Goal: Information Seeking & Learning: Find specific fact

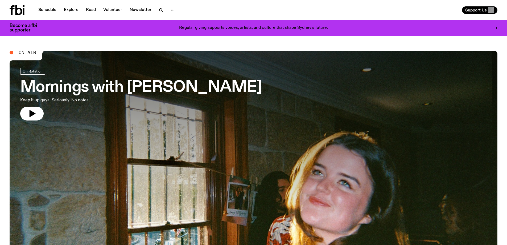
click at [52, 11] on link "Schedule" at bounding box center [47, 9] width 24 height 7
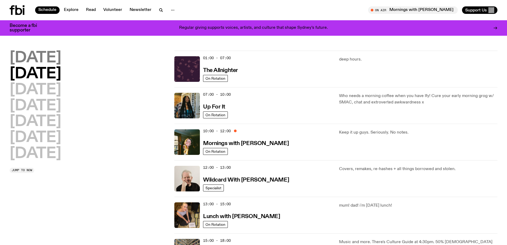
click at [46, 59] on h2 "Monday" at bounding box center [36, 58] width 52 height 15
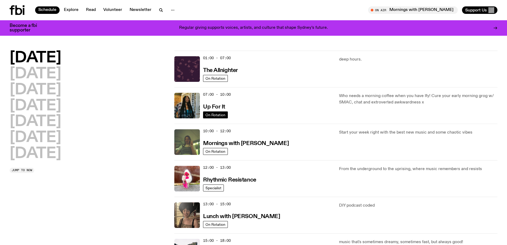
click at [216, 111] on link "On Rotation" at bounding box center [215, 114] width 25 height 7
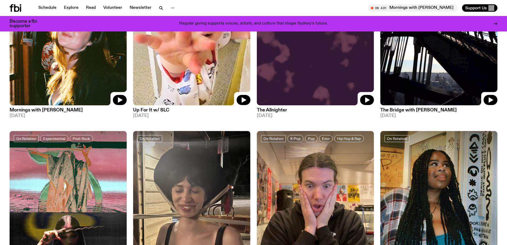
scroll to position [78, 0]
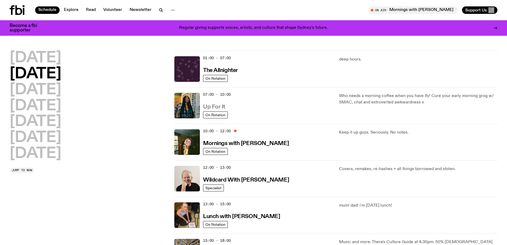
click at [213, 104] on link "Up For It" at bounding box center [214, 106] width 22 height 7
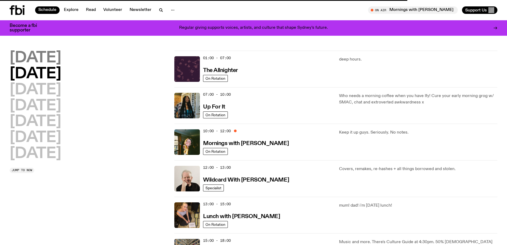
click at [46, 57] on h2 "Monday" at bounding box center [36, 58] width 52 height 15
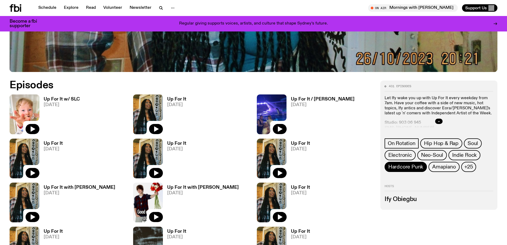
scroll to position [316, 0]
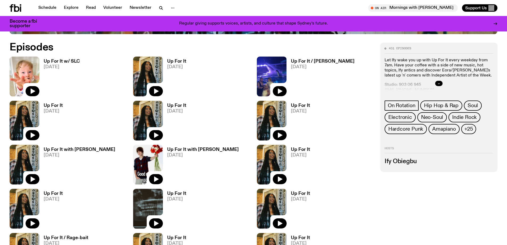
click at [440, 81] on button "button" at bounding box center [438, 83] width 7 height 5
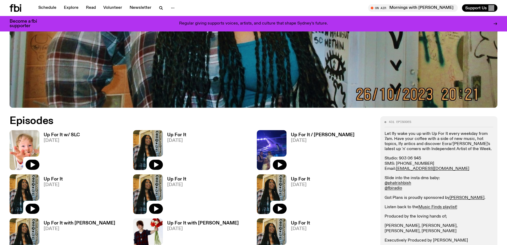
scroll to position [289, 0]
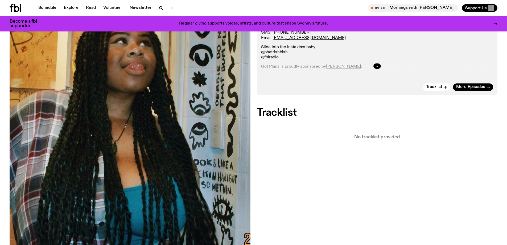
scroll to position [130, 0]
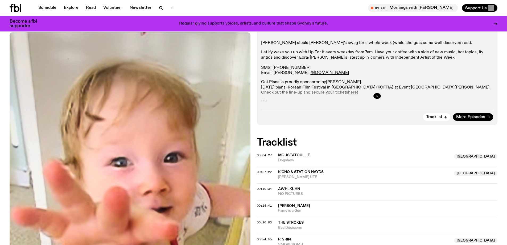
scroll to position [130, 0]
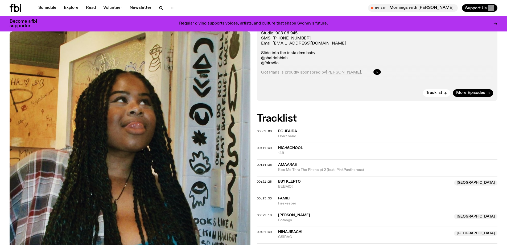
scroll to position [124, 0]
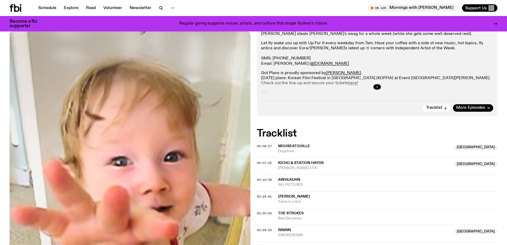
scroll to position [179, 0]
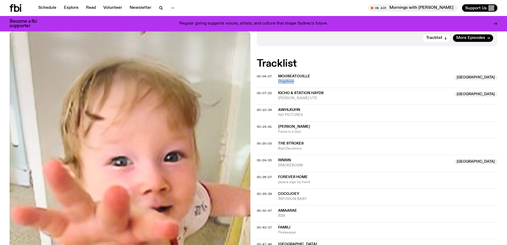
drag, startPoint x: 293, startPoint y: 82, endPoint x: 276, endPoint y: 83, distance: 17.1
click at [276, 83] on div "00:04:27 Mouseatouille Australia Dogshow Australia" at bounding box center [377, 81] width 241 height 13
copy span "Dogshow"
drag, startPoint x: 316, startPoint y: 75, endPoint x: 276, endPoint y: 76, distance: 39.9
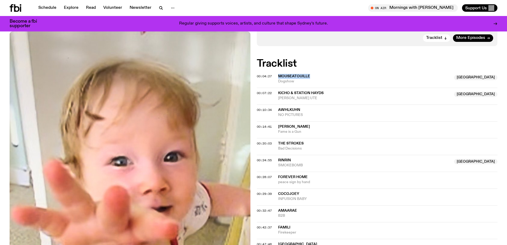
copy div "Mouseatouille"
drag, startPoint x: 338, startPoint y: 90, endPoint x: 279, endPoint y: 92, distance: 59.4
click at [279, 92] on div "00:07:22 KICHO & Station Hayds NSW DYLANS UTE NSW" at bounding box center [377, 96] width 241 height 17
copy span "KICHO & Station Hayds"
drag, startPoint x: 300, startPoint y: 108, endPoint x: 274, endPoint y: 109, distance: 25.8
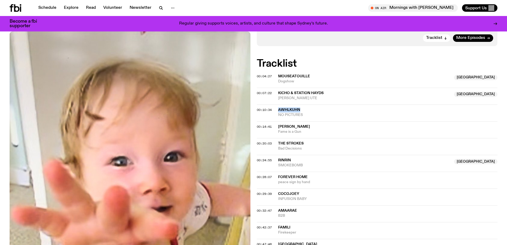
click at [274, 109] on div "00:10:34 awhlkuhn NO PICTURES" at bounding box center [377, 112] width 241 height 17
copy div "awhlkuhn"
drag, startPoint x: 319, startPoint y: 72, endPoint x: 280, endPoint y: 73, distance: 39.7
copy span "Mouseatouille"
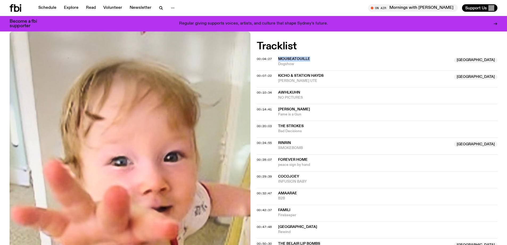
scroll to position [206, 0]
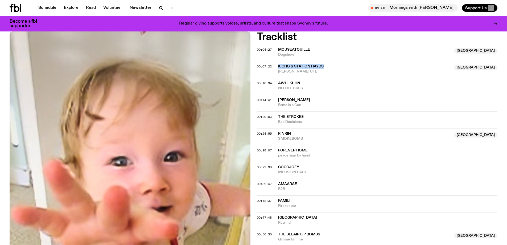
drag, startPoint x: 306, startPoint y: 65, endPoint x: 276, endPoint y: 64, distance: 30.1
click at [276, 64] on div "00:07:22 KICHO & Station Hayds NSW DYLANS UTE NSW" at bounding box center [377, 69] width 241 height 17
copy div "KICHO & Station Hayds"
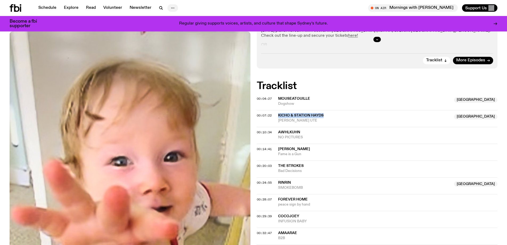
scroll to position [182, 0]
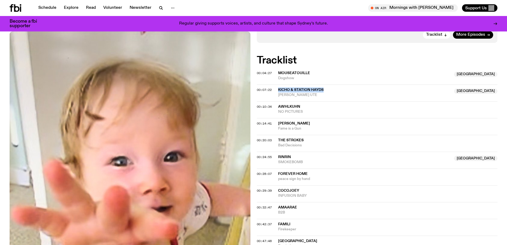
click at [301, 89] on span "KICHO & Station Hayds" at bounding box center [301, 90] width 46 height 4
click at [305, 89] on div "Copied" at bounding box center [364, 92] width 173 height 10
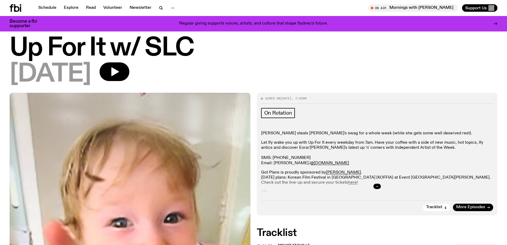
scroll to position [0, 0]
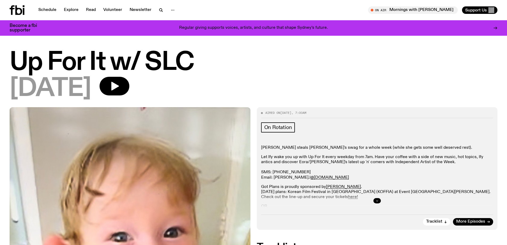
click at [377, 198] on button "button" at bounding box center [376, 200] width 7 height 5
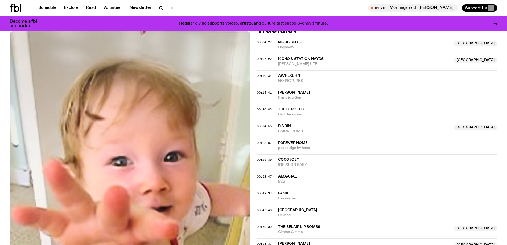
scroll to position [237, 0]
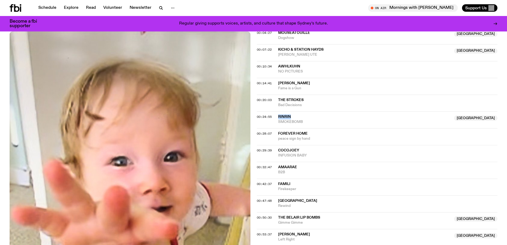
drag, startPoint x: 292, startPoint y: 114, endPoint x: 273, endPoint y: 115, distance: 18.9
click at [273, 115] on div "00:24:55 RinRin Australia SMOKEBOMB Australia" at bounding box center [377, 119] width 241 height 17
copy div "RinRin"
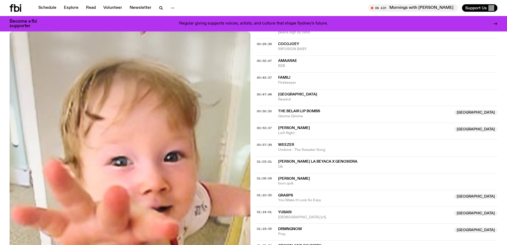
scroll to position [344, 0]
drag, startPoint x: 331, startPoint y: 111, endPoint x: 278, endPoint y: 109, distance: 53.0
click at [278, 109] on span "The Belair Lip Bombs" at bounding box center [364, 110] width 173 height 5
copy span "The Belair Lip Bombs"
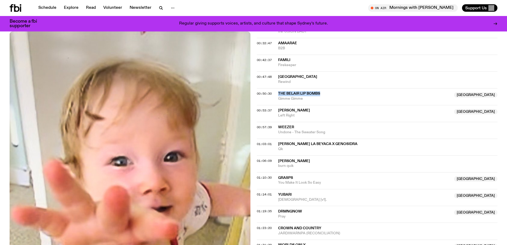
scroll to position [370, 0]
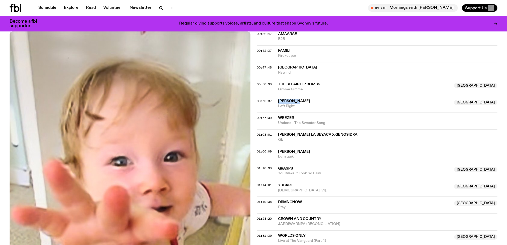
drag, startPoint x: 300, startPoint y: 100, endPoint x: 277, endPoint y: 99, distance: 22.9
click at [277, 99] on div "00:53:37 xiao xiao Australia Left Right Australia" at bounding box center [377, 104] width 241 height 17
copy div "xiao xiao"
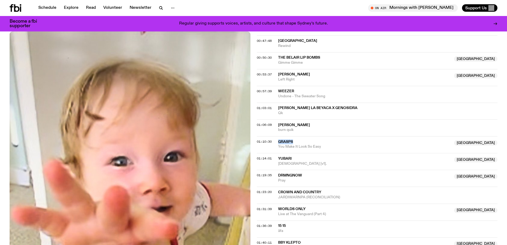
drag, startPoint x: 298, startPoint y: 140, endPoint x: 276, endPoint y: 140, distance: 22.1
click at [276, 140] on div "01:10:30 Grasps NSW You Make It Look So Easy NSW" at bounding box center [377, 144] width 241 height 17
copy div "Grasps"
drag, startPoint x: 324, startPoint y: 145, endPoint x: 273, endPoint y: 140, distance: 50.6
click at [273, 140] on div "01:10:30 Grasps NSW You Make It Look So Easy NSW" at bounding box center [377, 144] width 241 height 17
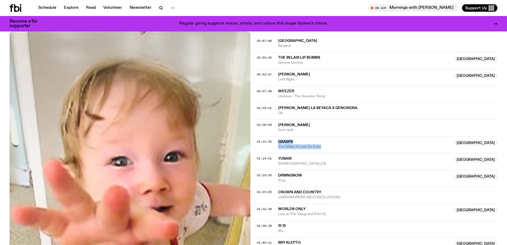
scroll to position [423, 0]
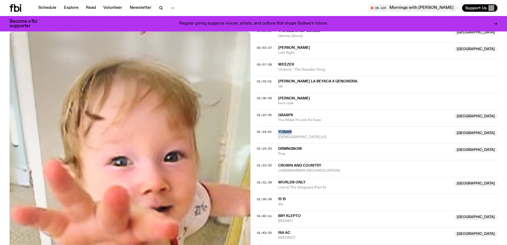
drag, startPoint x: 294, startPoint y: 130, endPoint x: 275, endPoint y: 129, distance: 18.9
click at [275, 129] on div "01:14:01 yubari NSW Suntouchər [v1]. NSW" at bounding box center [377, 134] width 241 height 17
drag, startPoint x: 316, startPoint y: 135, endPoint x: 276, endPoint y: 132, distance: 40.3
click at [276, 132] on div "01:14:01 yubari NSW Suntouchər [v1]. NSW" at bounding box center [377, 134] width 241 height 17
drag, startPoint x: 321, startPoint y: 150, endPoint x: 274, endPoint y: 148, distance: 47.4
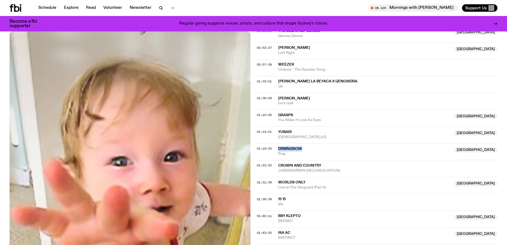
click at [274, 148] on div "01:19:35 DRMNGNOW Australia Pray Australia" at bounding box center [377, 151] width 241 height 17
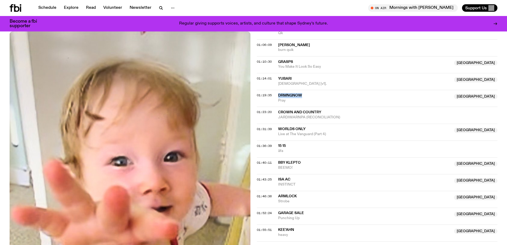
scroll to position [503, 0]
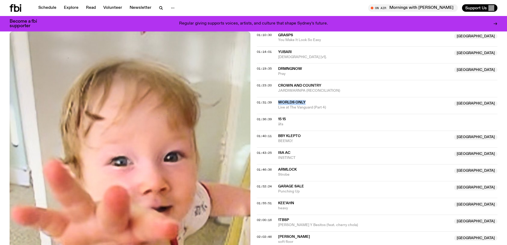
drag, startPoint x: 310, startPoint y: 99, endPoint x: 279, endPoint y: 100, distance: 31.2
click at [279, 100] on div "01:31:39 Worlds Only NSW Live at The Vanguard (Part 4) NSW" at bounding box center [377, 105] width 241 height 17
click at [283, 102] on span "Worlds Only" at bounding box center [291, 102] width 27 height 4
click at [326, 106] on div "Copied" at bounding box center [364, 105] width 173 height 10
drag, startPoint x: 335, startPoint y: 107, endPoint x: 283, endPoint y: 103, distance: 51.5
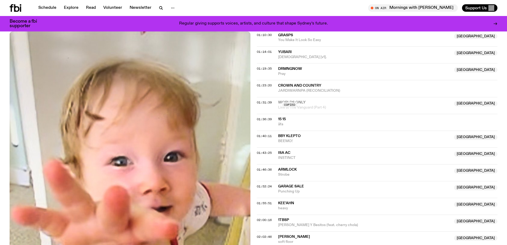
click at [283, 103] on div "Copied" at bounding box center [364, 105] width 173 height 10
click at [277, 100] on div "01:31:39 Worlds Only NSW Live at The Vanguard (Part 4) Copied NSW" at bounding box center [377, 105] width 241 height 17
drag, startPoint x: 278, startPoint y: 101, endPoint x: 329, endPoint y: 108, distance: 51.5
click at [329, 108] on div "01:31:39 Worlds Only NSW Live at The Vanguard (Part 4) NSW" at bounding box center [377, 105] width 241 height 17
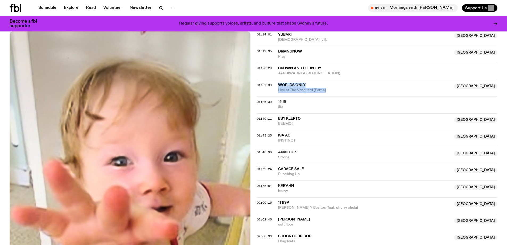
scroll to position [530, 0]
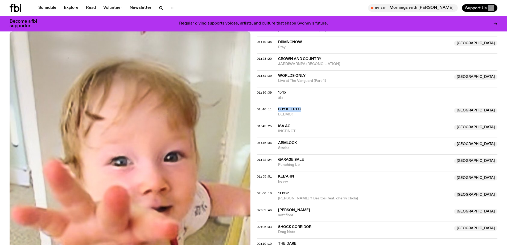
drag, startPoint x: 311, startPoint y: 109, endPoint x: 272, endPoint y: 109, distance: 38.9
click at [272, 109] on div "01:40:11 Bby Klepto NSW BEEMO! NSW" at bounding box center [377, 112] width 241 height 17
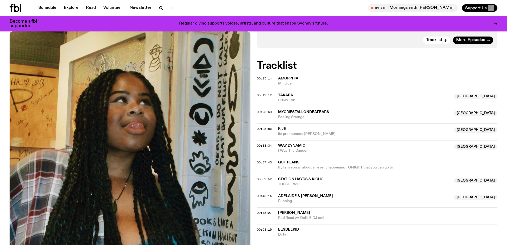
scroll to position [264, 0]
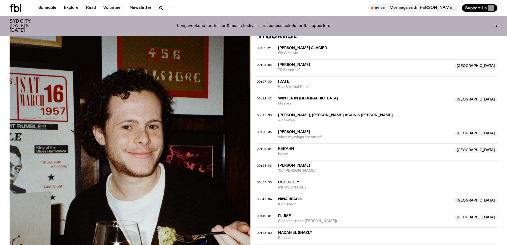
scroll to position [157, 0]
